Goal: Feedback & Contribution: Submit feedback/report problem

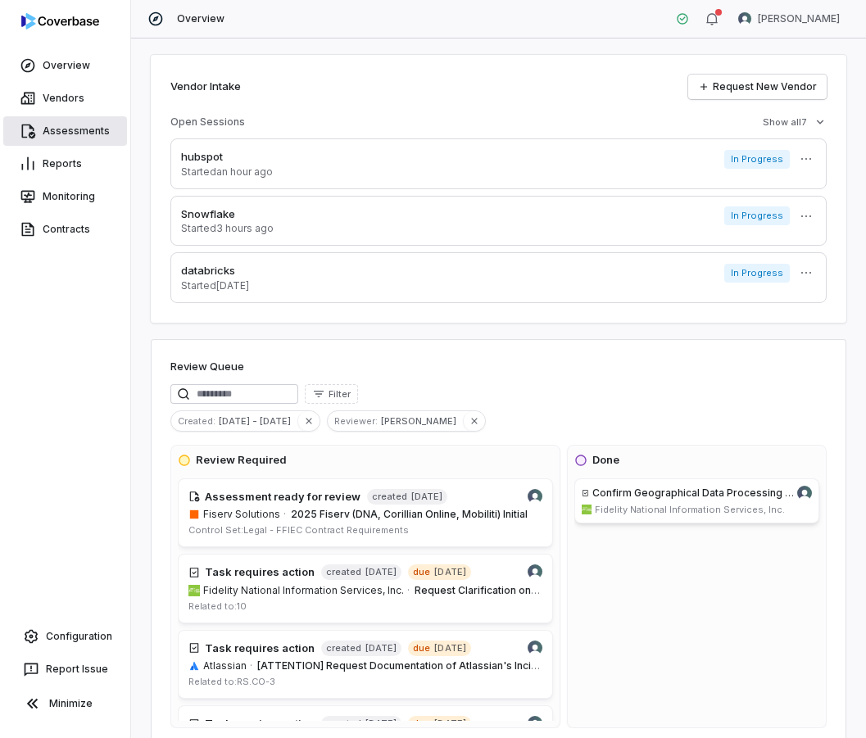
click at [98, 135] on link "Assessments" at bounding box center [65, 131] width 124 height 30
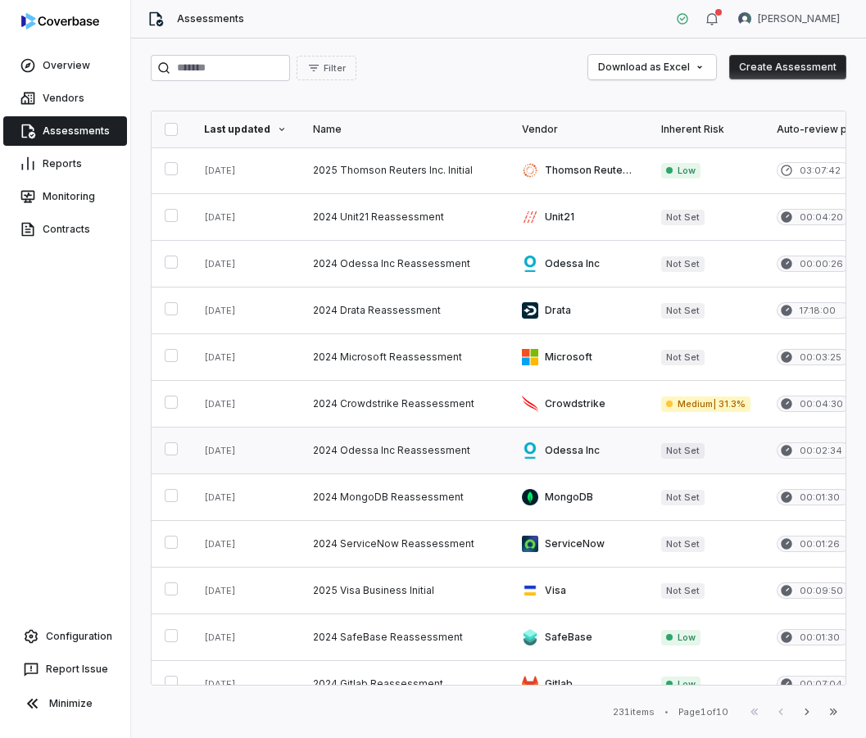
scroll to position [638, 0]
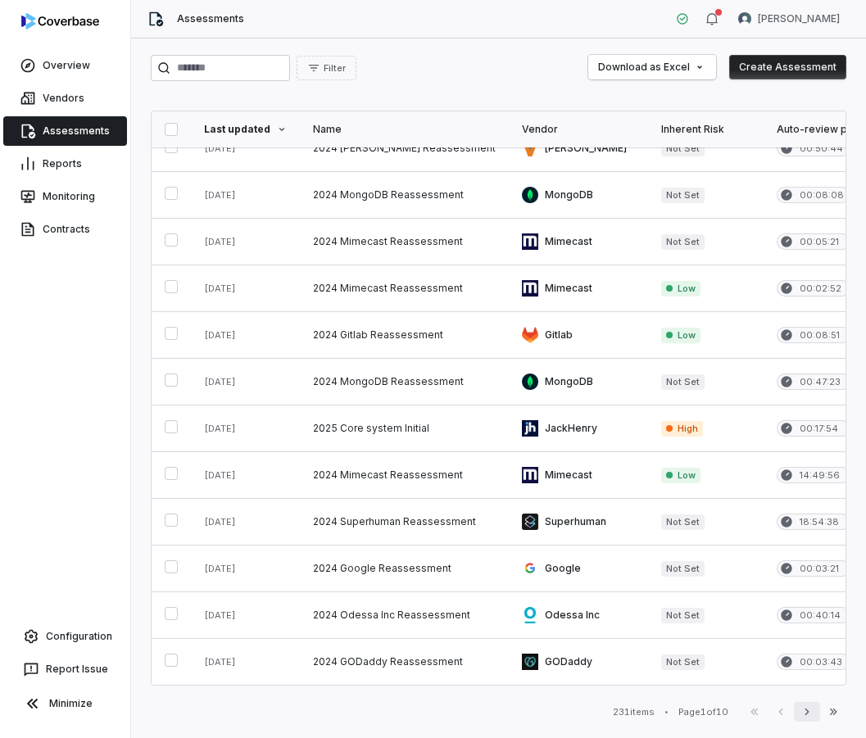
click at [815, 714] on button "Next" at bounding box center [807, 712] width 26 height 20
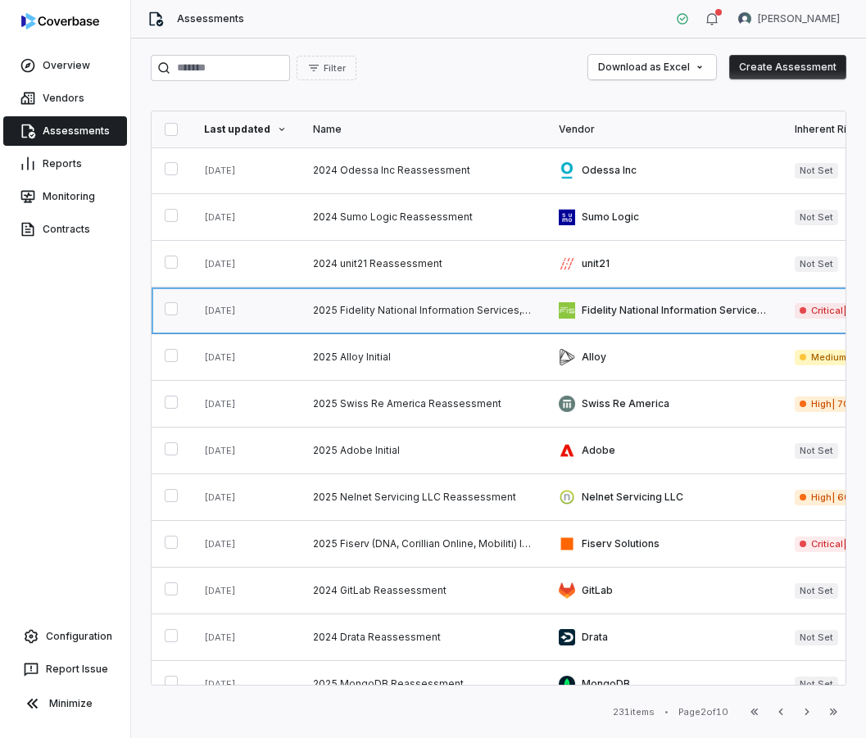
click at [391, 311] on link at bounding box center [423, 311] width 246 height 46
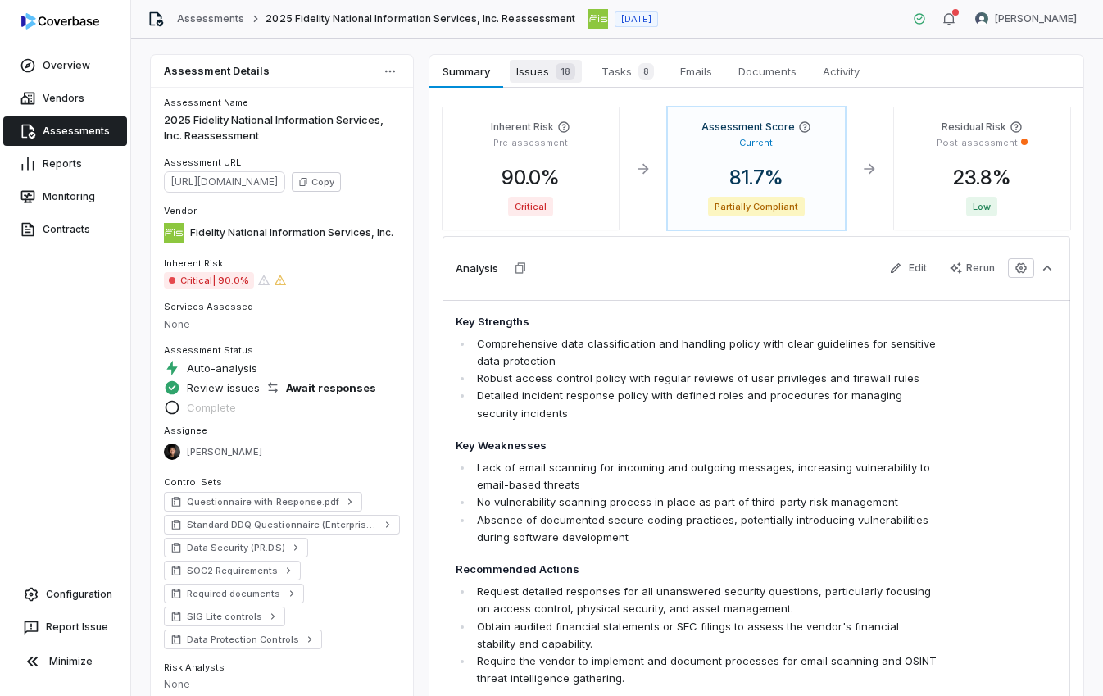
click at [528, 71] on span "Issues 18" at bounding box center [546, 71] width 72 height 23
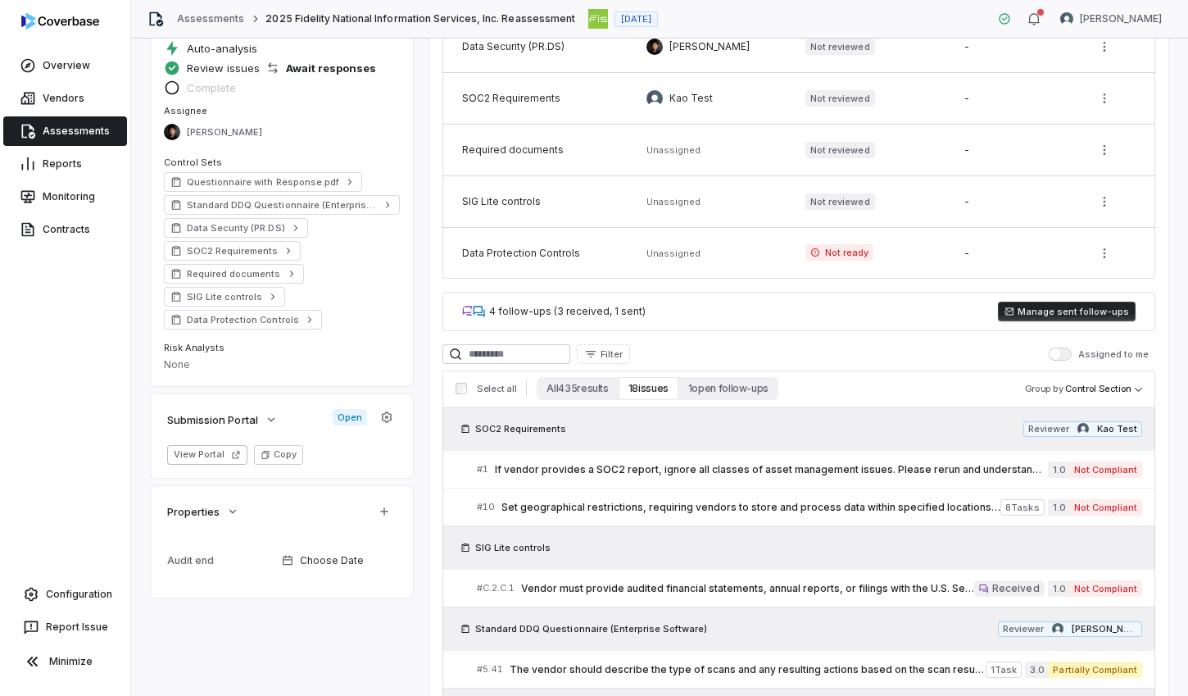
scroll to position [321, 0]
click at [554, 507] on span "Set geographical restrictions, requiring vendors to store and process data with…" at bounding box center [751, 505] width 499 height 13
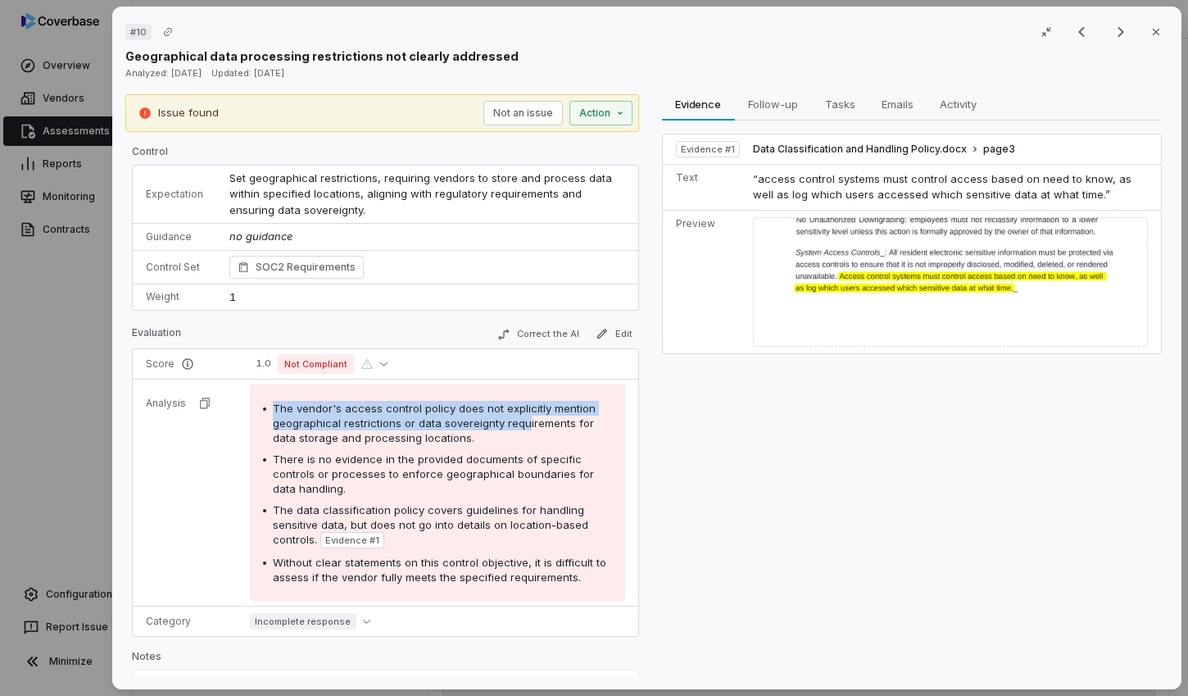
drag, startPoint x: 271, startPoint y: 399, endPoint x: 521, endPoint y: 428, distance: 251.6
click at [521, 428] on div "The vendor's access control policy does not explicitly mention geographical res…" at bounding box center [437, 492] width 375 height 216
click at [521, 428] on span "The vendor's access control policy does not explicitly mention geographical res…" at bounding box center [434, 423] width 323 height 43
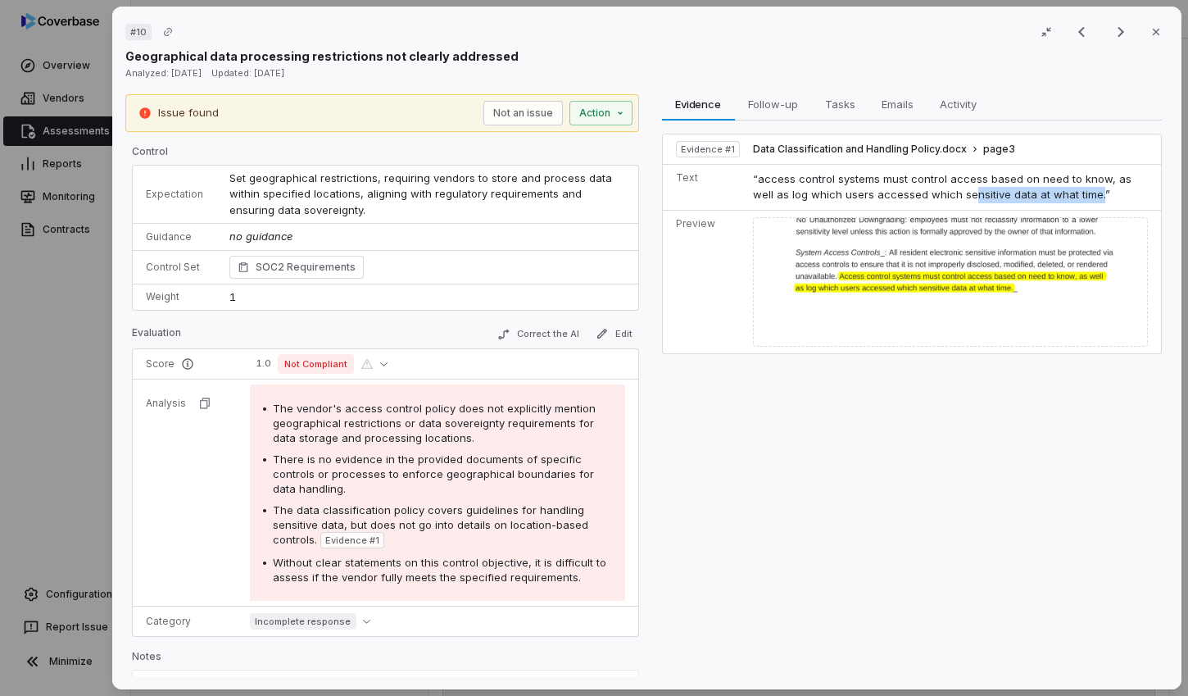
drag, startPoint x: 942, startPoint y: 189, endPoint x: 1065, endPoint y: 192, distance: 123.0
click at [865, 192] on span "“access control systems must control access based on need to know, as well as l…" at bounding box center [942, 187] width 379 height 30
click at [865, 196] on span "“access control systems must control access based on need to know, as well as l…" at bounding box center [942, 187] width 379 height 30
click at [525, 334] on button "Correct the AI" at bounding box center [538, 335] width 95 height 20
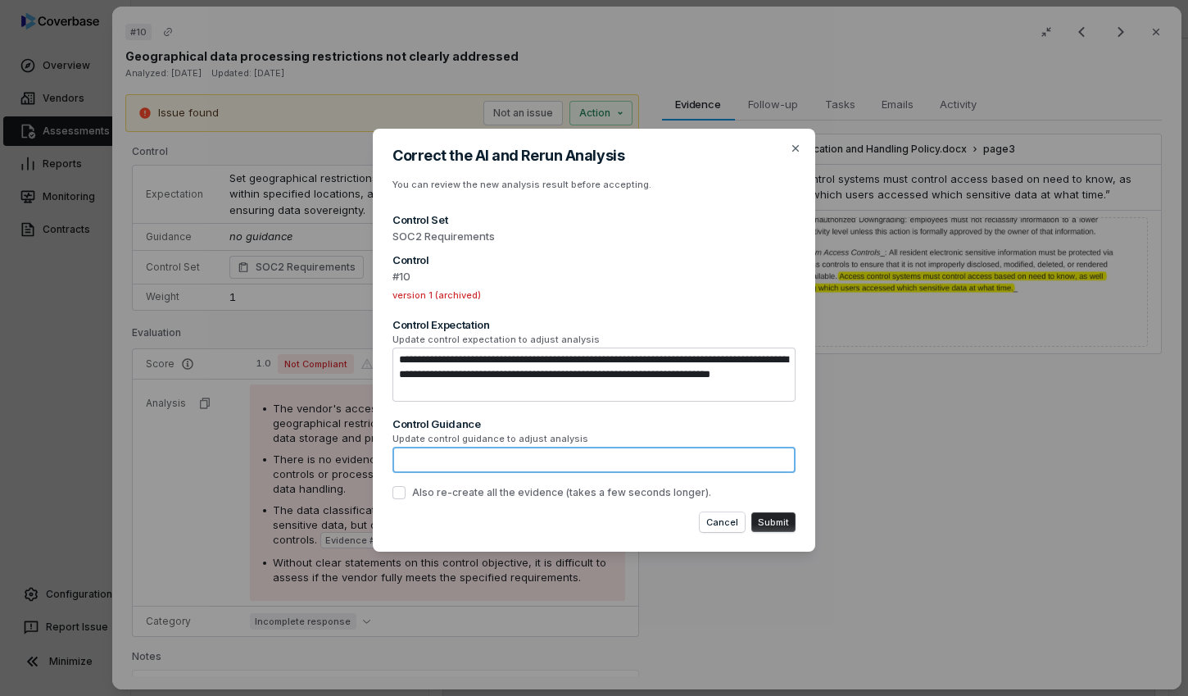
click at [580, 459] on textarea at bounding box center [594, 460] width 403 height 26
paste textarea "**********"
type textarea "**********"
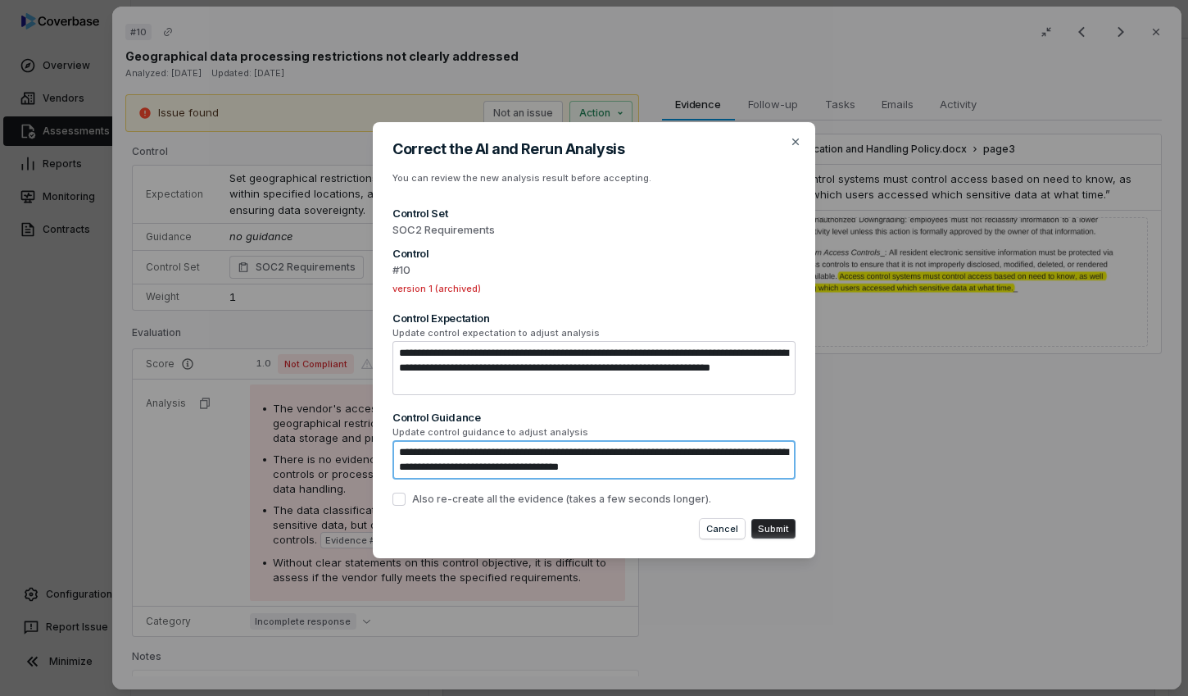
type textarea "*"
drag, startPoint x: 515, startPoint y: 466, endPoint x: 724, endPoint y: 479, distance: 210.2
click at [724, 479] on textarea "**********" at bounding box center [594, 459] width 403 height 39
click at [720, 465] on textarea "**********" at bounding box center [594, 459] width 403 height 39
type textarea "**********"
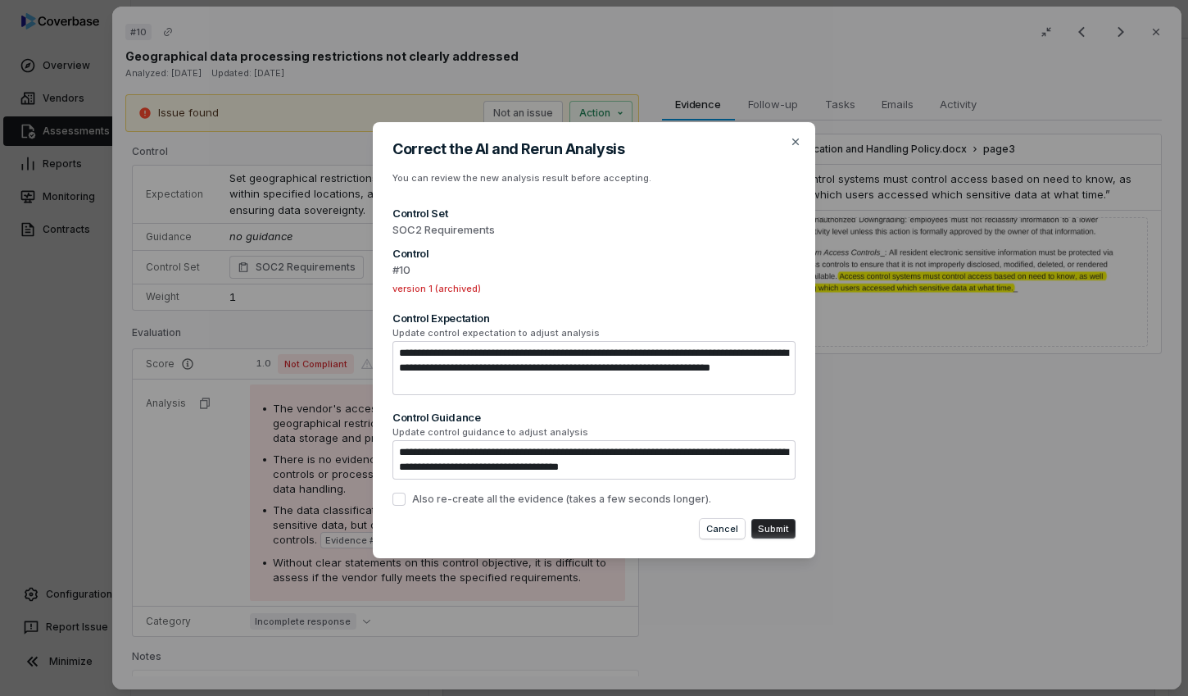
click at [774, 527] on button "Submit" at bounding box center [774, 529] width 44 height 20
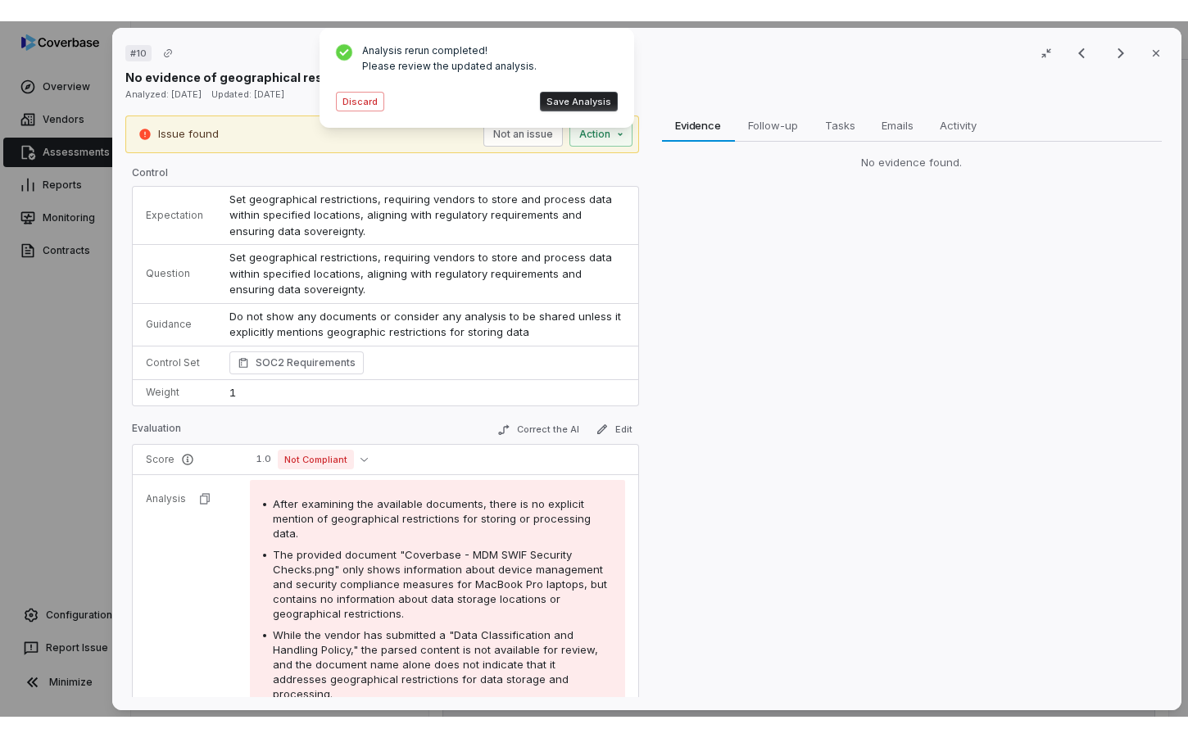
scroll to position [321, 0]
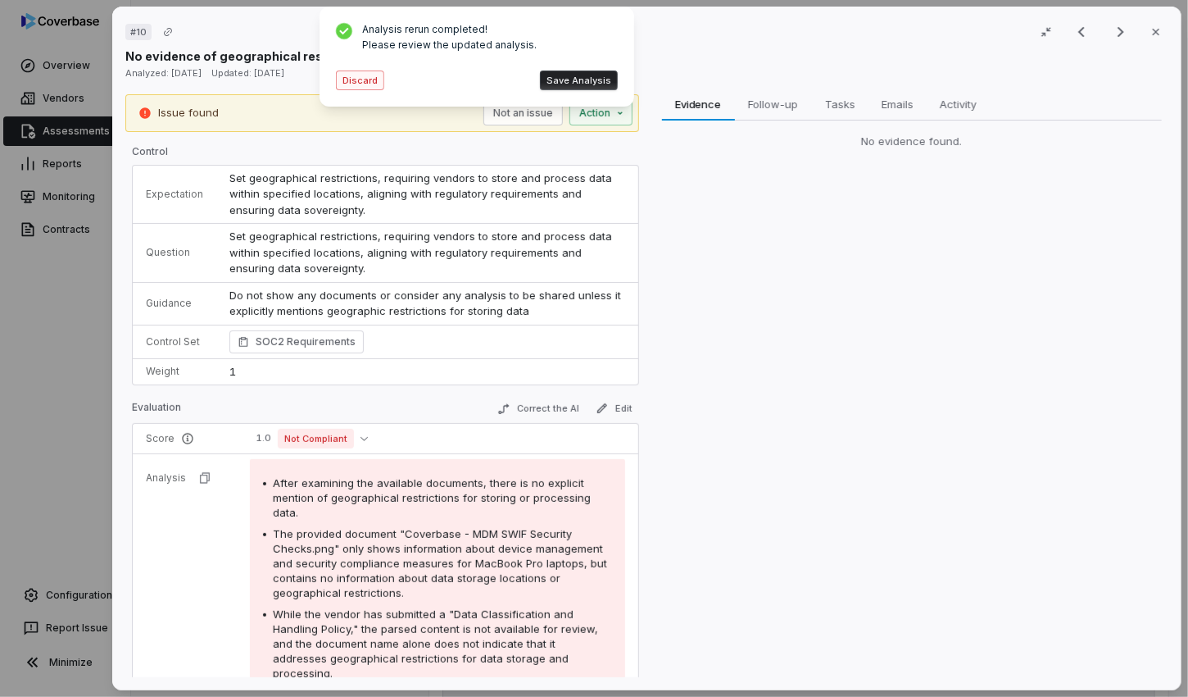
click at [377, 79] on button "Discard" at bounding box center [360, 80] width 48 height 20
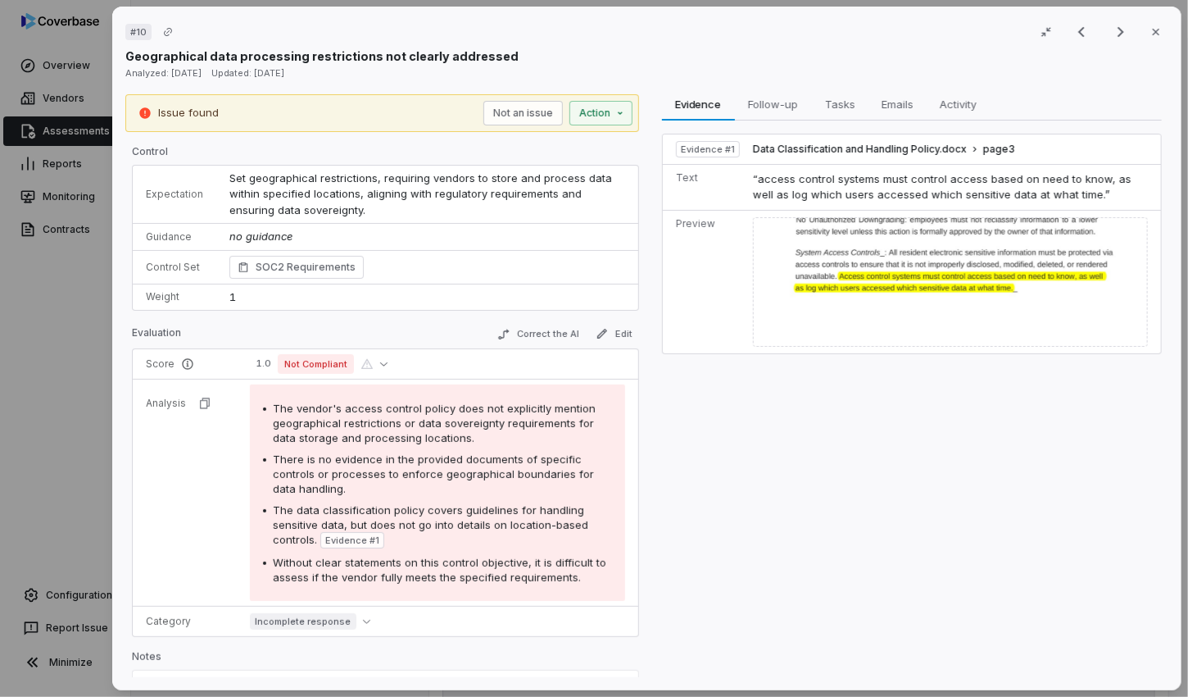
click at [865, 248] on div at bounding box center [950, 282] width 395 height 130
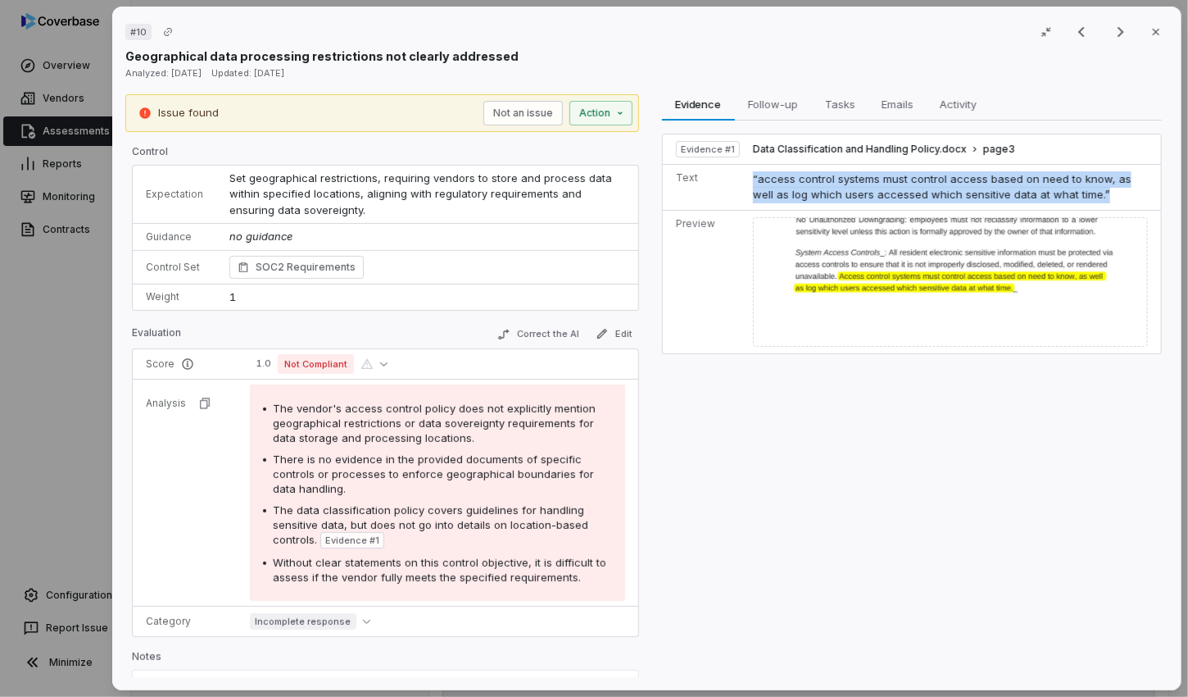
drag, startPoint x: 738, startPoint y: 182, endPoint x: 1120, endPoint y: 196, distance: 382.2
click at [865, 196] on td "“access control systems must control access based on need to know, as well as l…" at bounding box center [954, 187] width 415 height 46
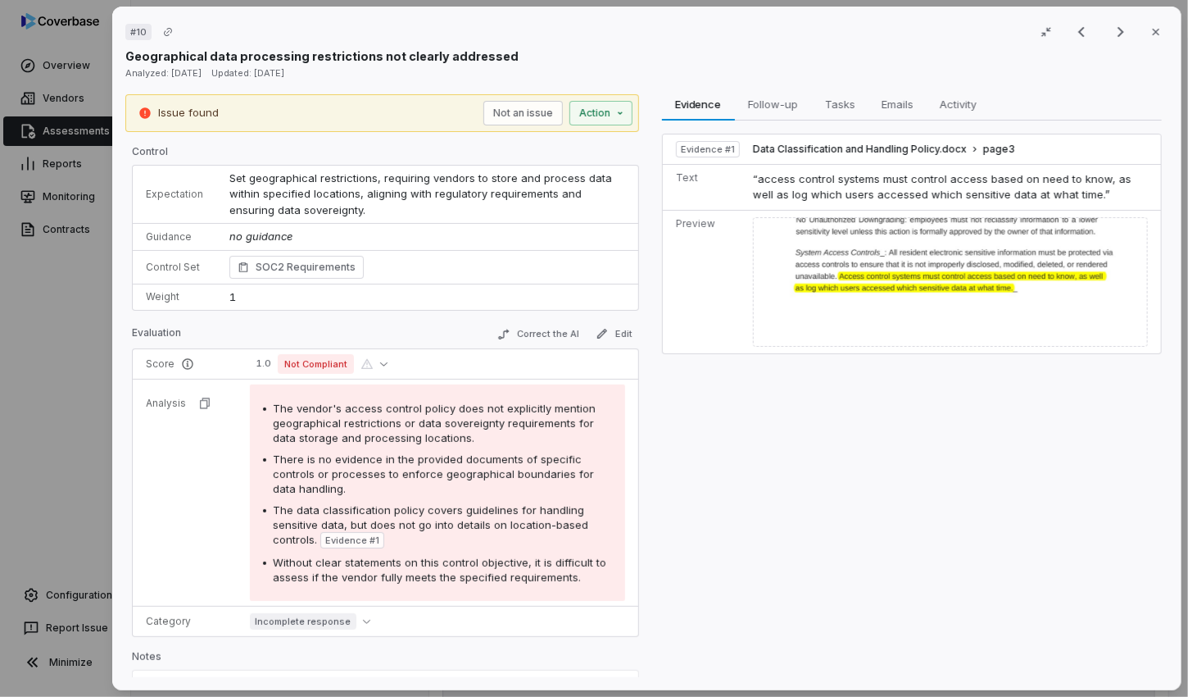
click at [865, 198] on td "“access control systems must control access based on need to know, as well as l…" at bounding box center [954, 187] width 415 height 46
click at [553, 330] on button "Correct the AI" at bounding box center [538, 335] width 95 height 20
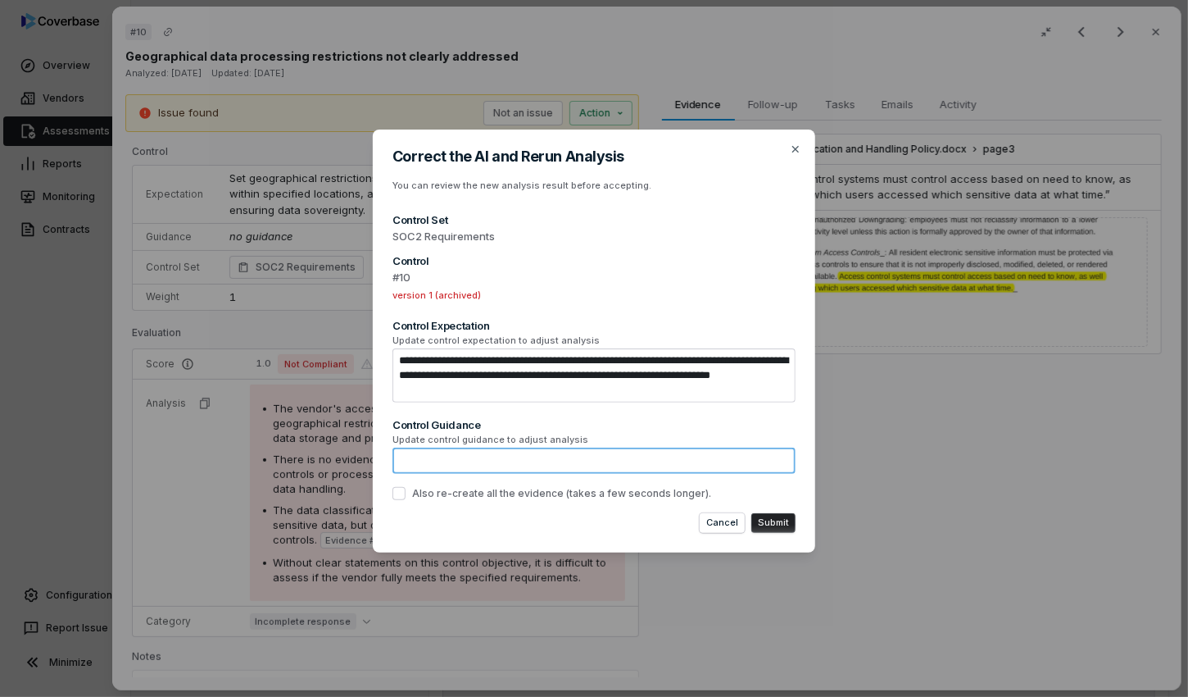
click at [479, 455] on textarea at bounding box center [594, 460] width 403 height 26
paste textarea "**********"
type textarea "*"
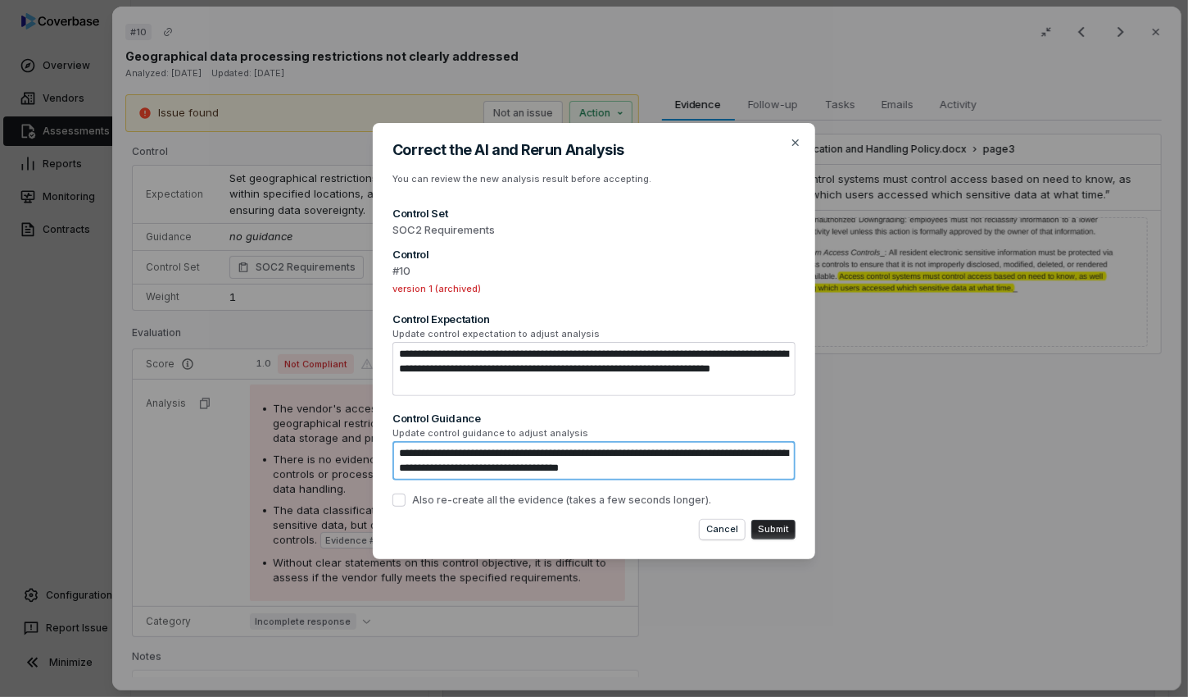
type textarea "**********"
click at [786, 529] on button "Submit" at bounding box center [774, 530] width 44 height 20
type textarea "*"
